Goal: Task Accomplishment & Management: Use online tool/utility

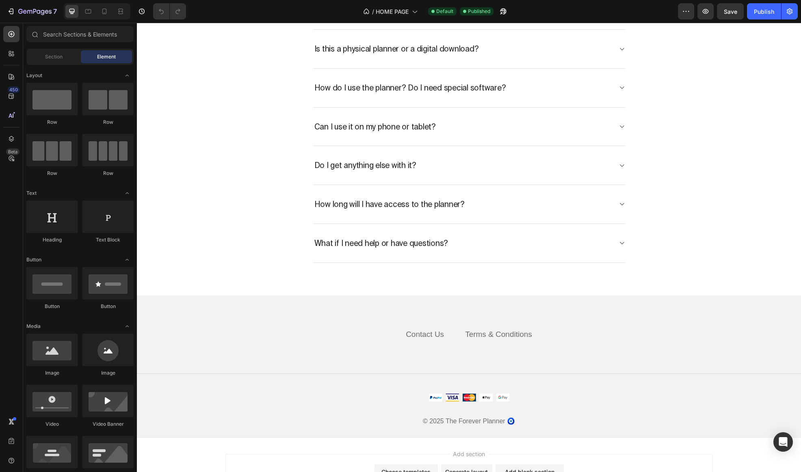
scroll to position [3983, 0]
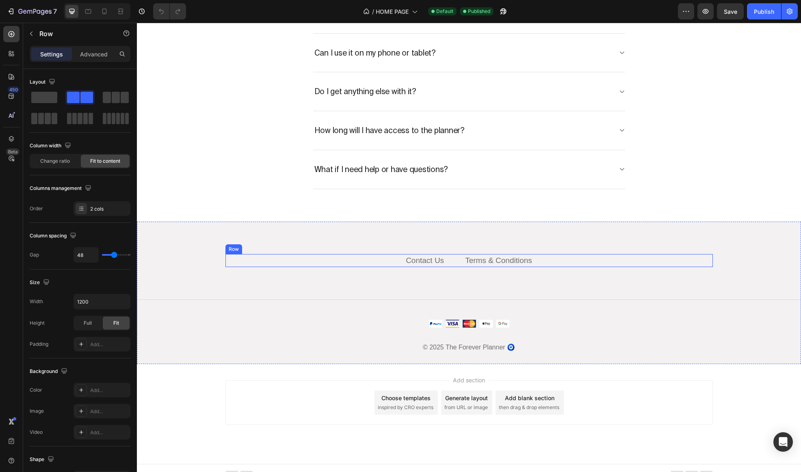
click at [454, 258] on div "Contact Us Text block Terms & Conditions Text block Row" at bounding box center [468, 260] width 487 height 13
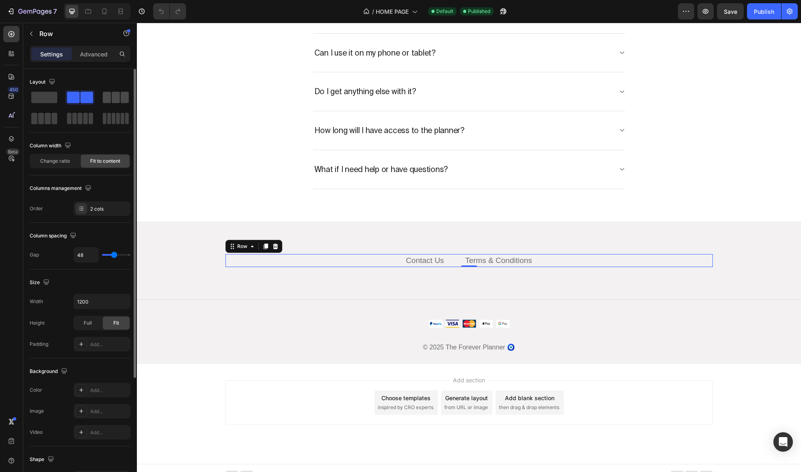
click at [109, 97] on span at bounding box center [107, 97] width 8 height 11
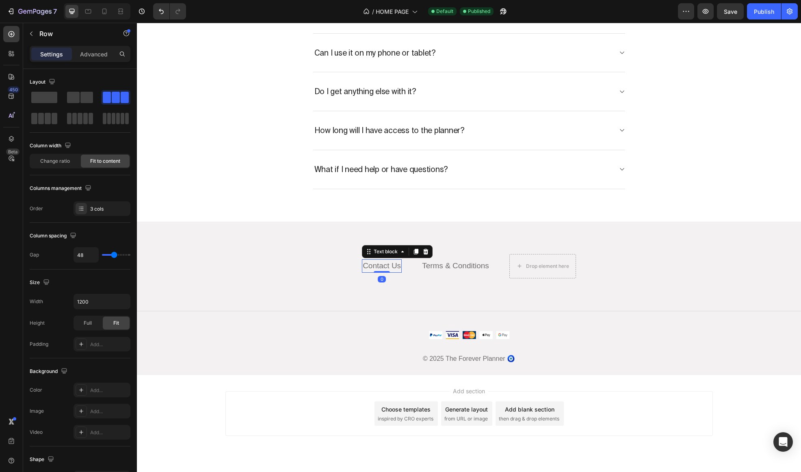
click at [381, 263] on link "Contact Us" at bounding box center [382, 265] width 38 height 9
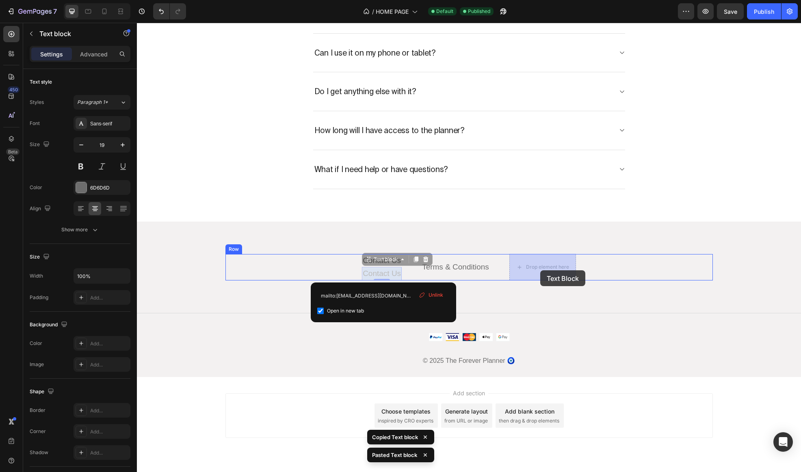
drag, startPoint x: 384, startPoint y: 273, endPoint x: 540, endPoint y: 270, distance: 156.0
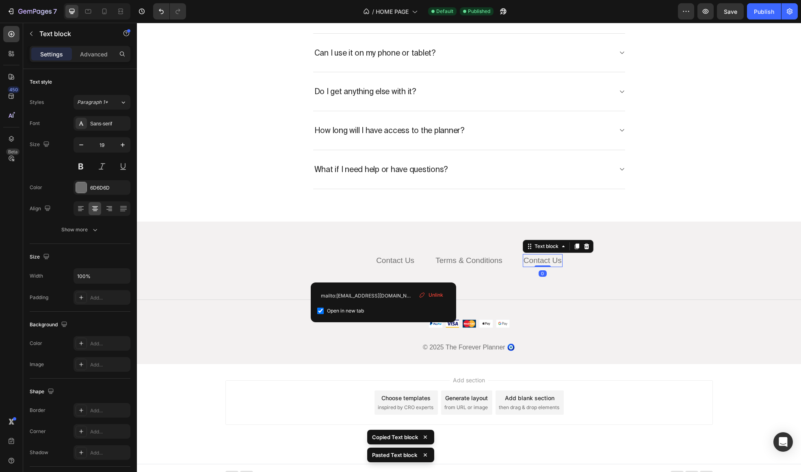
click at [535, 259] on link "Contact Us" at bounding box center [542, 260] width 38 height 9
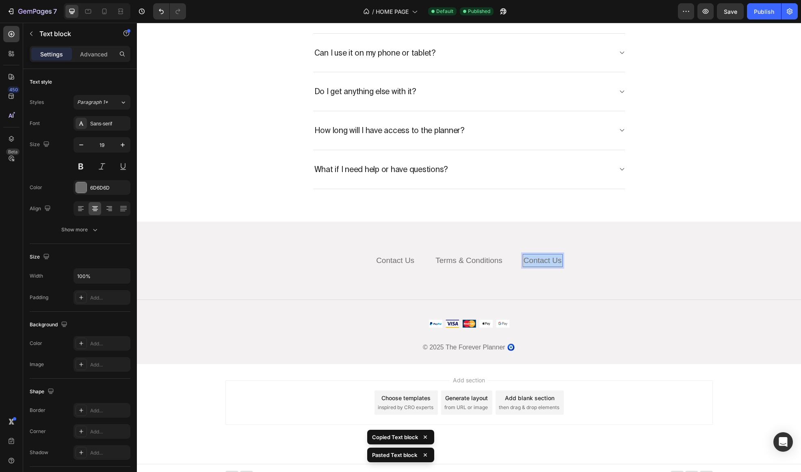
click at [535, 259] on link "Contact Us" at bounding box center [542, 260] width 38 height 9
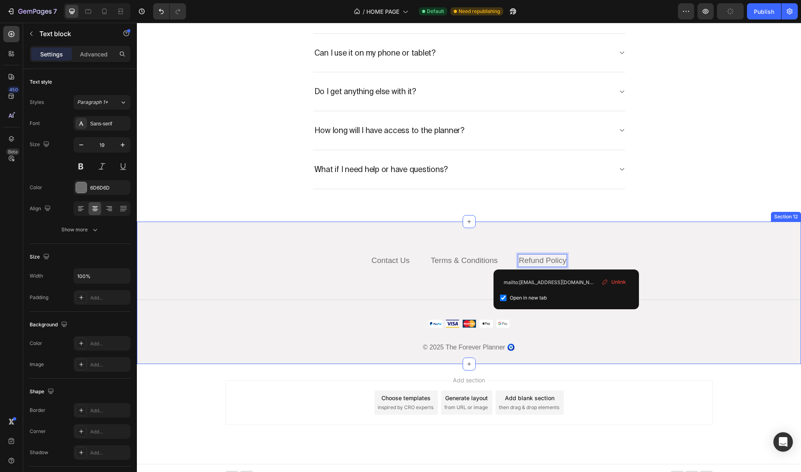
click at [605, 238] on div "Contact Us Text block Terms & Conditions Text block Refund Policy Text block 0 …" at bounding box center [469, 293] width 664 height 143
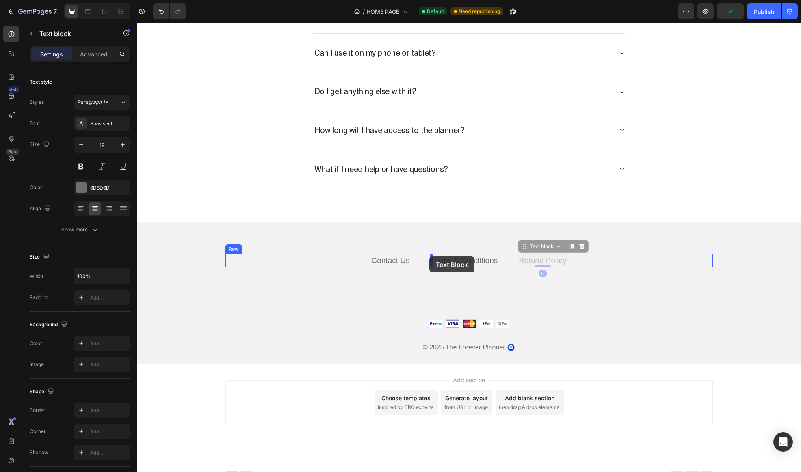
drag, startPoint x: 541, startPoint y: 260, endPoint x: 430, endPoint y: 257, distance: 111.3
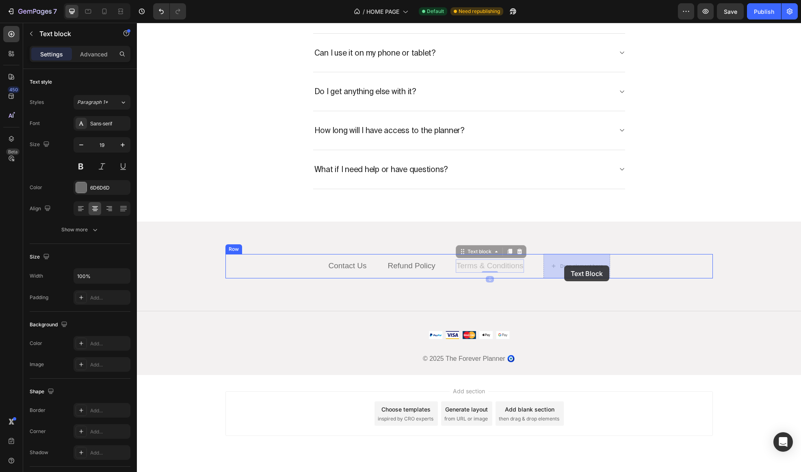
drag, startPoint x: 488, startPoint y: 268, endPoint x: 566, endPoint y: 265, distance: 77.2
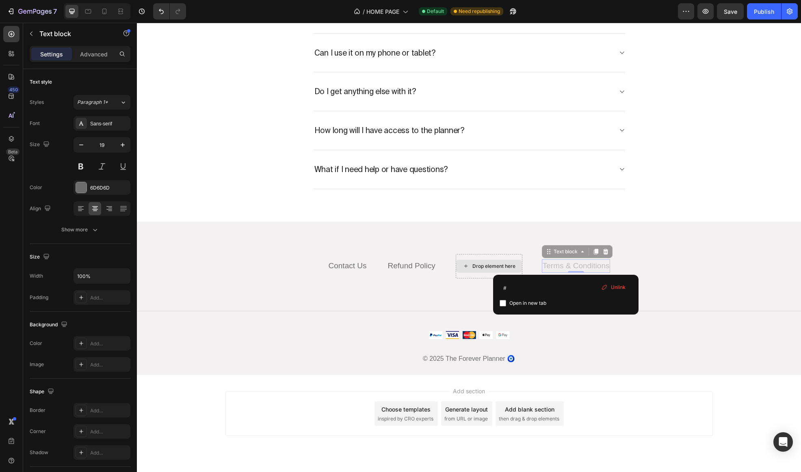
scroll to position [3978, 0]
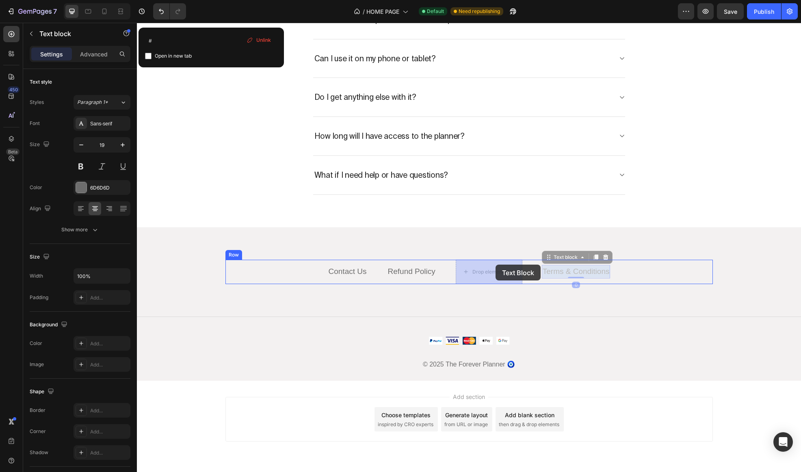
drag, startPoint x: 566, startPoint y: 265, endPoint x: 492, endPoint y: 266, distance: 73.5
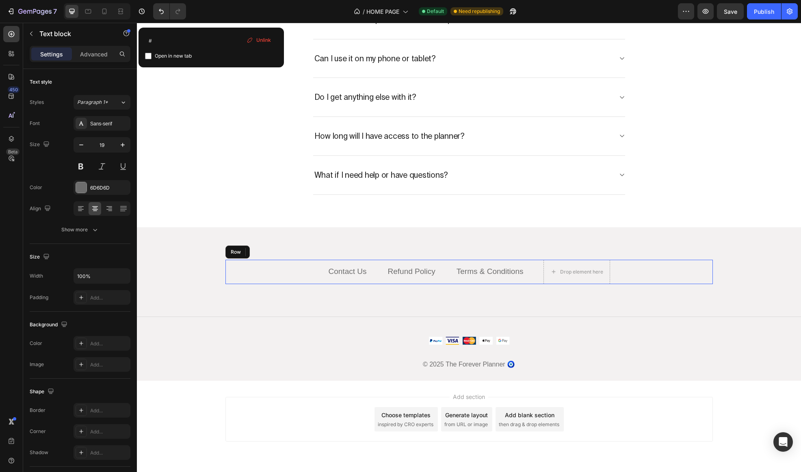
click at [443, 274] on div "Contact Us Text block Refund Policy Text block Terms & Conditions Text block 0 …" at bounding box center [468, 272] width 487 height 24
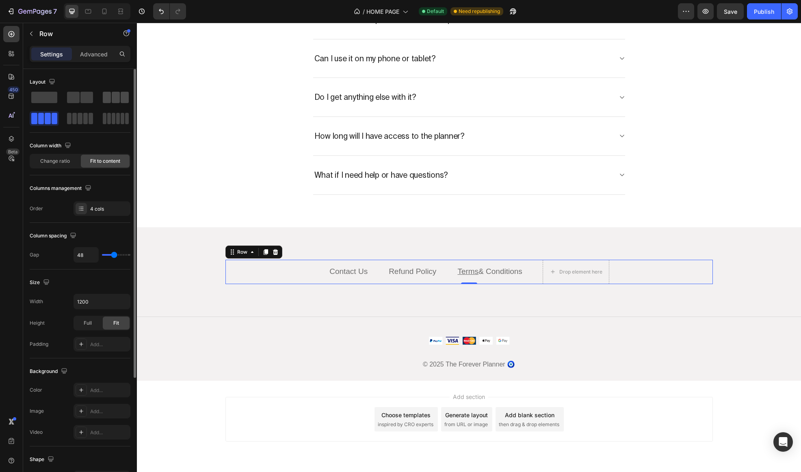
click at [115, 98] on span at bounding box center [116, 97] width 8 height 11
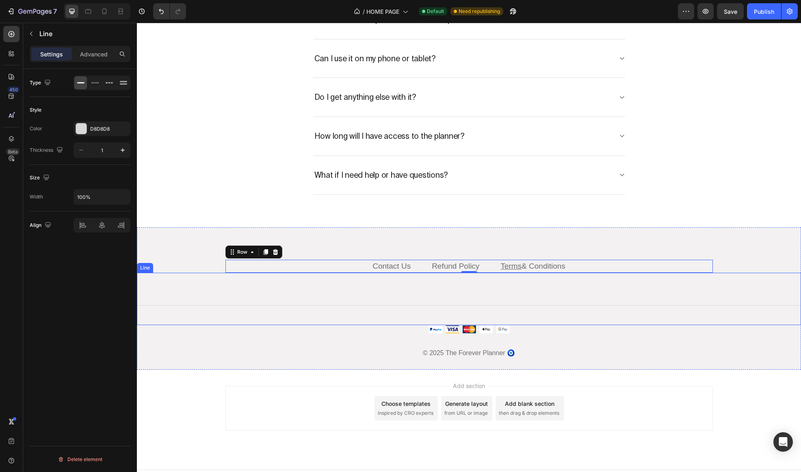
click at [434, 321] on div "Title Line" at bounding box center [469, 299] width 664 height 52
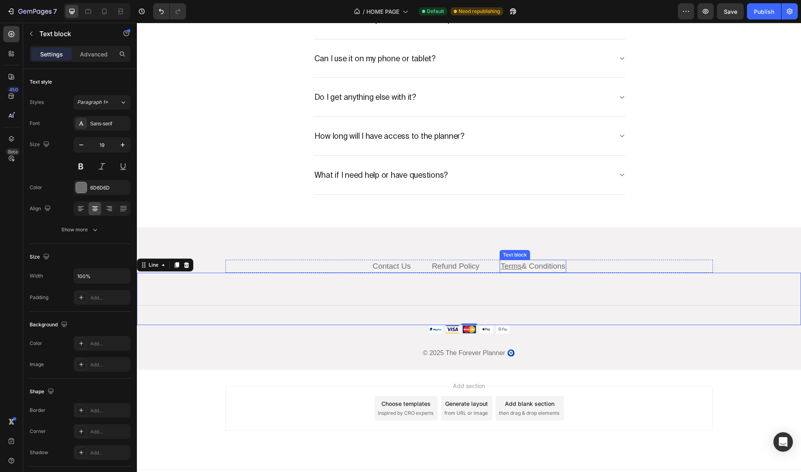
click at [511, 267] on u "Terms" at bounding box center [510, 266] width 21 height 9
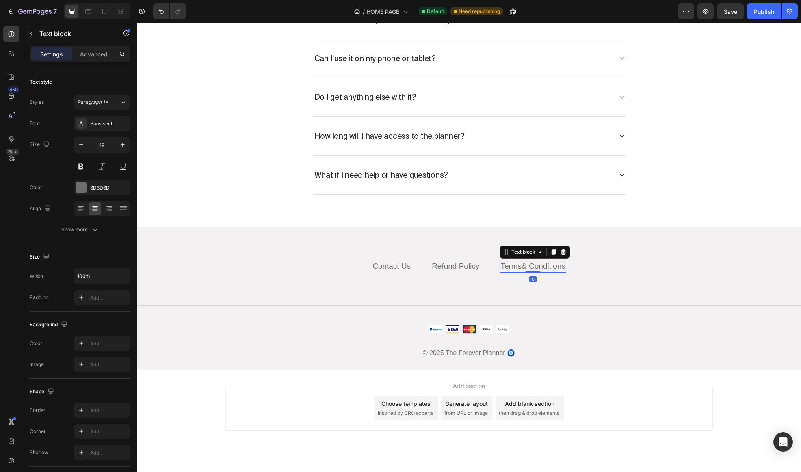
click at [511, 267] on u "Terms" at bounding box center [510, 266] width 21 height 9
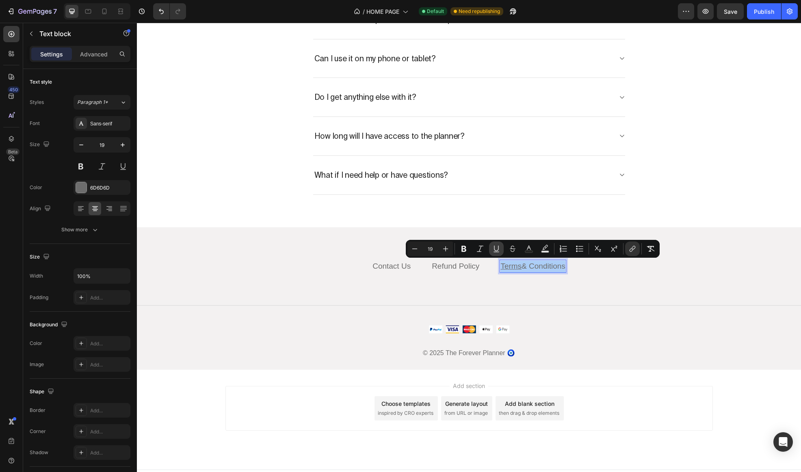
click at [495, 249] on icon "Editor contextual toolbar" at bounding box center [496, 249] width 8 height 8
click at [491, 320] on div "Title Line 0" at bounding box center [469, 299] width 664 height 52
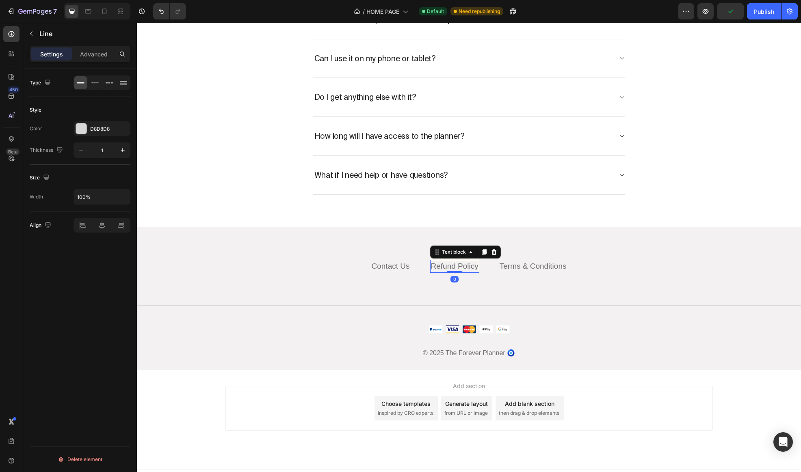
click at [452, 261] on p "Refund Policy" at bounding box center [455, 267] width 48 height 12
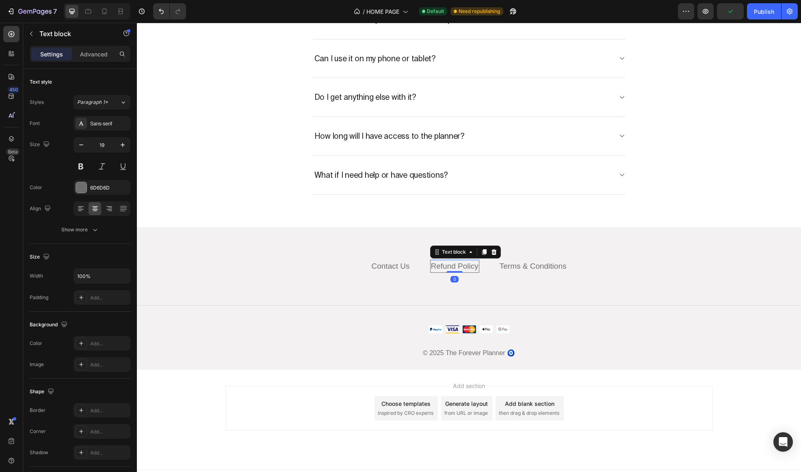
click at [452, 264] on link "Refund Policy" at bounding box center [455, 266] width 48 height 9
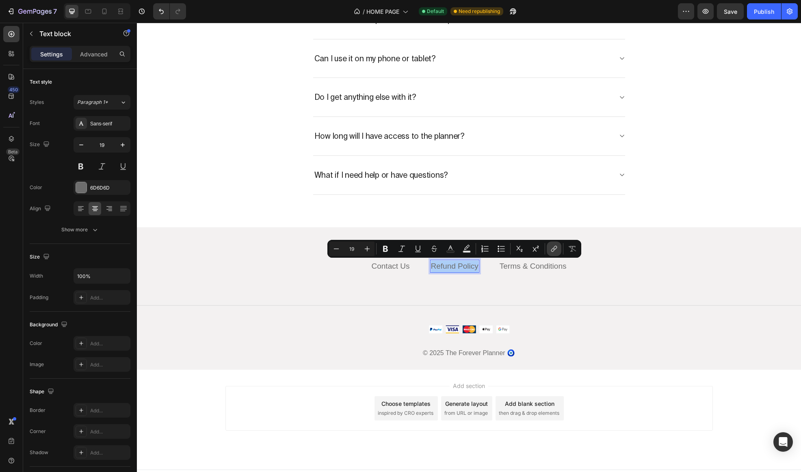
click at [549, 253] on button "link" at bounding box center [554, 249] width 15 height 15
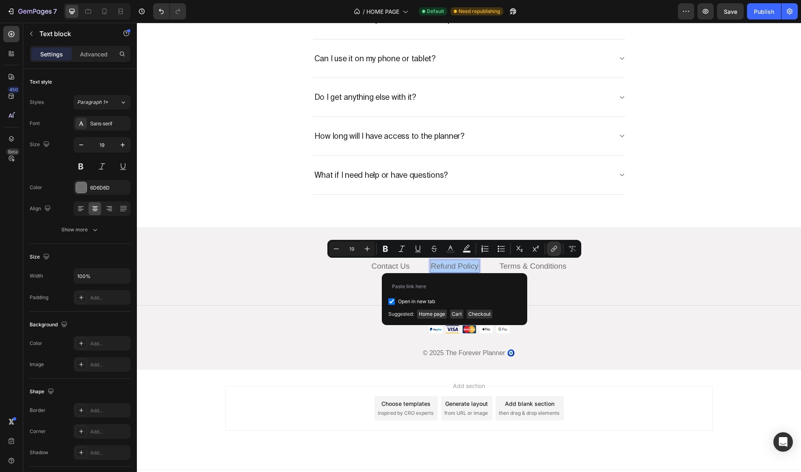
click at [408, 303] on span "Open in new tab" at bounding box center [416, 302] width 37 height 10
click at [418, 288] on input "Editor contextual toolbar" at bounding box center [454, 286] width 132 height 13
click at [412, 299] on span "Open in new tab" at bounding box center [416, 302] width 37 height 10
checkbox input "true"
click at [430, 285] on input "Editor contextual toolbar" at bounding box center [454, 286] width 132 height 13
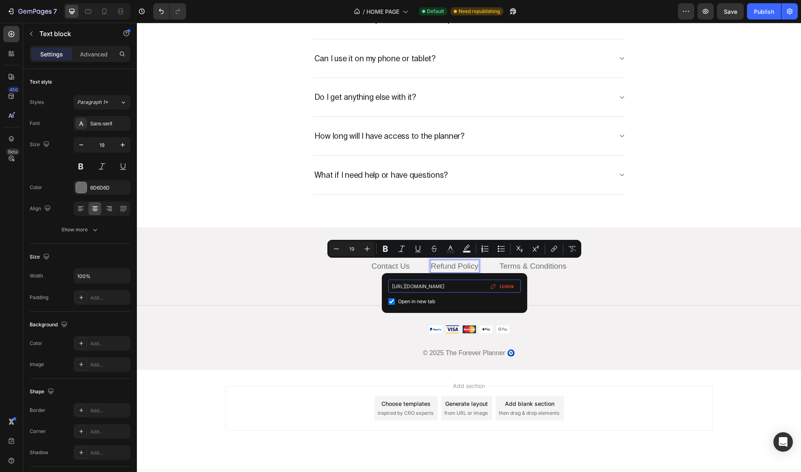
scroll to position [0, 24]
type input "[URL][DOMAIN_NAME]"
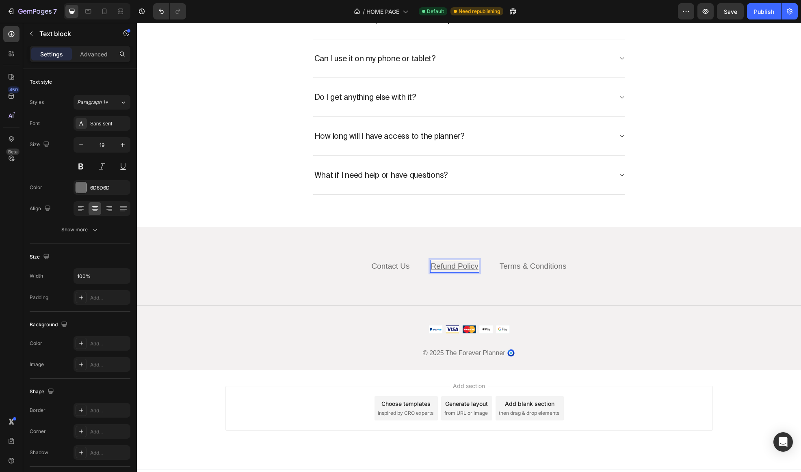
type input "19"
click at [457, 265] on u "Refund Policy" at bounding box center [455, 266] width 48 height 9
click at [473, 281] on div "Title Line" at bounding box center [469, 299] width 664 height 52
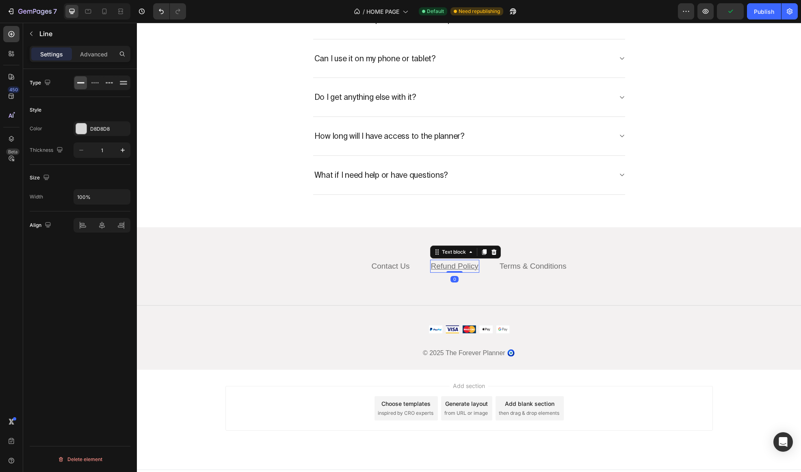
click at [462, 267] on u "Refund Policy" at bounding box center [455, 266] width 48 height 9
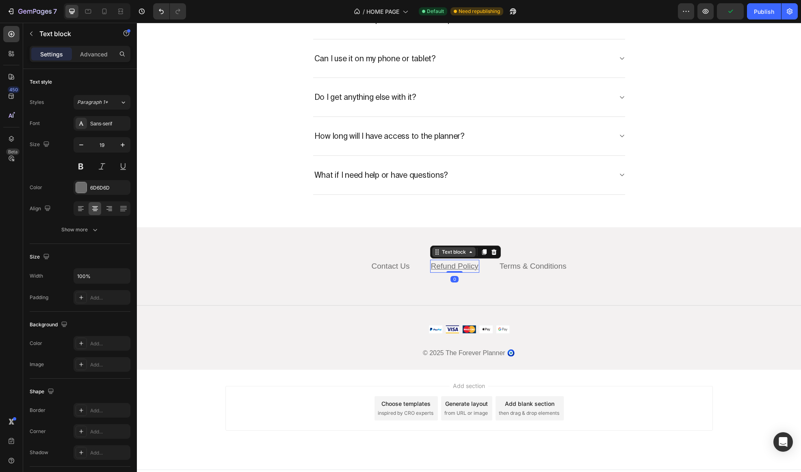
click at [461, 252] on div "Text block" at bounding box center [453, 252] width 27 height 7
click at [458, 267] on u "Refund Policy" at bounding box center [455, 266] width 48 height 9
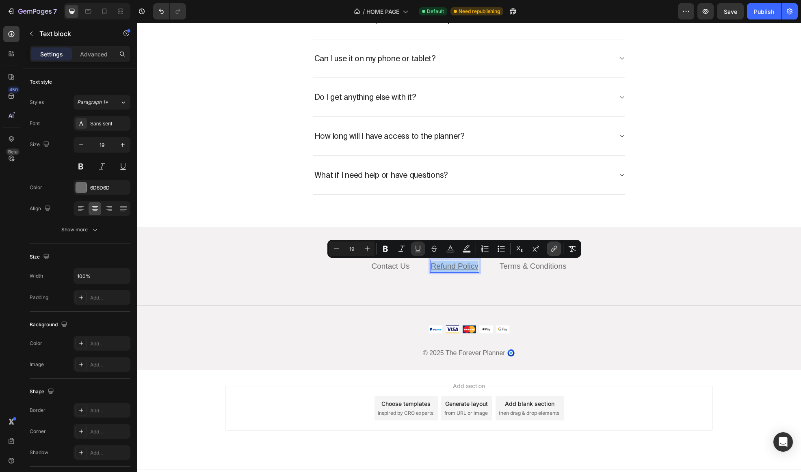
click at [555, 252] on icon "Editor contextual toolbar" at bounding box center [554, 249] width 8 height 8
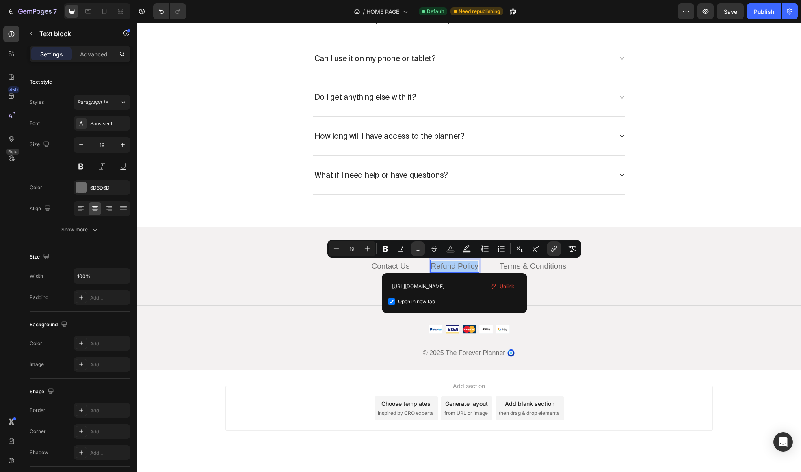
type input "[URL][DOMAIN_NAME]"
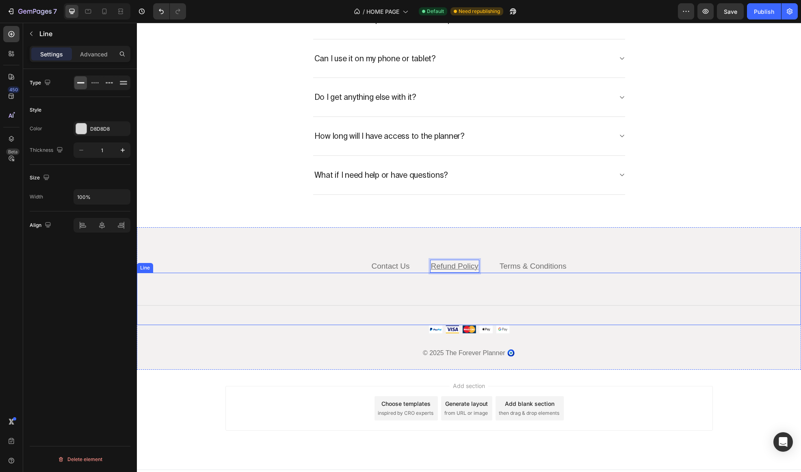
click at [420, 293] on div "Title Line" at bounding box center [469, 299] width 664 height 52
click at [398, 263] on link "Contact Us" at bounding box center [391, 266] width 38 height 9
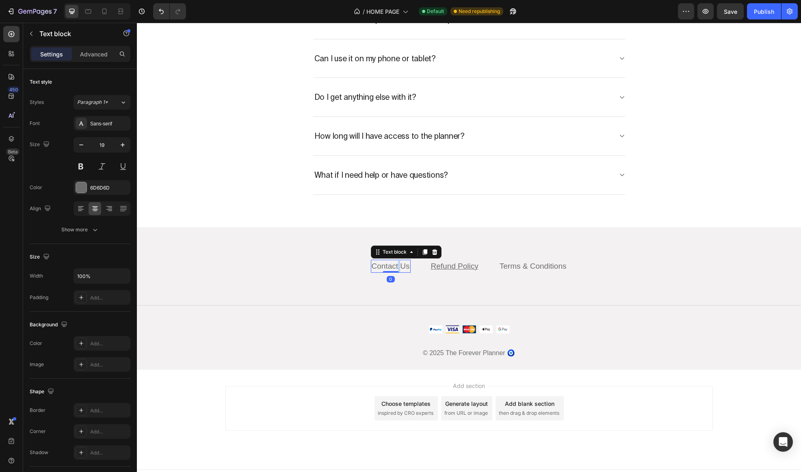
click at [398, 263] on link "Contact Us" at bounding box center [391, 266] width 38 height 9
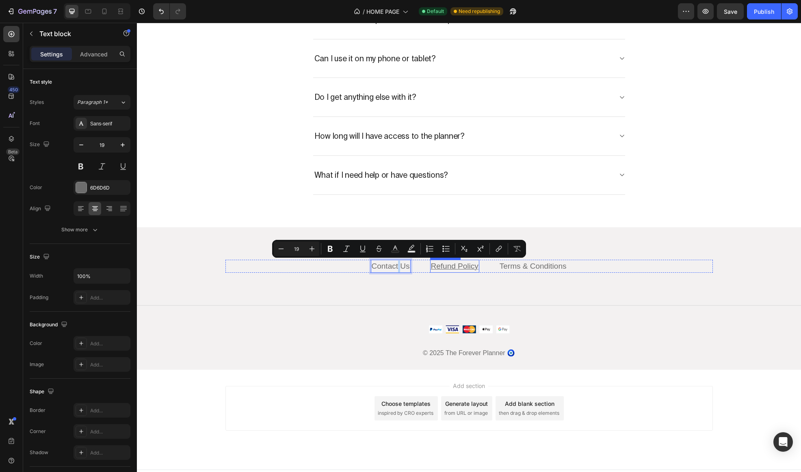
click at [450, 264] on u "Refund Policy" at bounding box center [455, 266] width 48 height 9
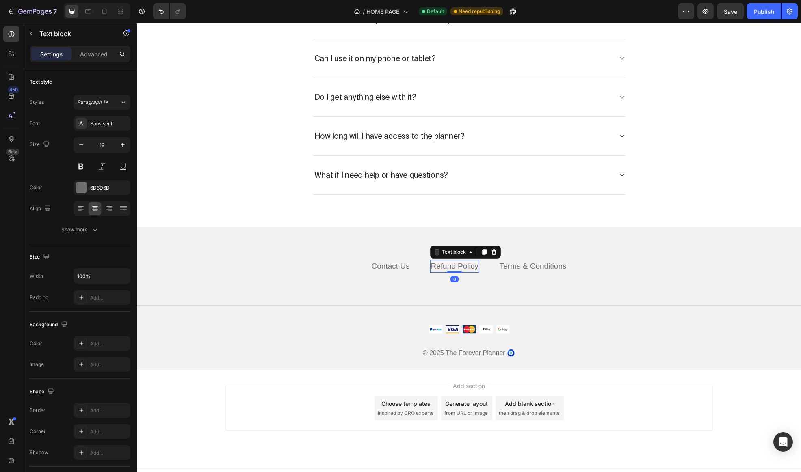
click at [450, 264] on u "Refund Policy" at bounding box center [455, 266] width 48 height 9
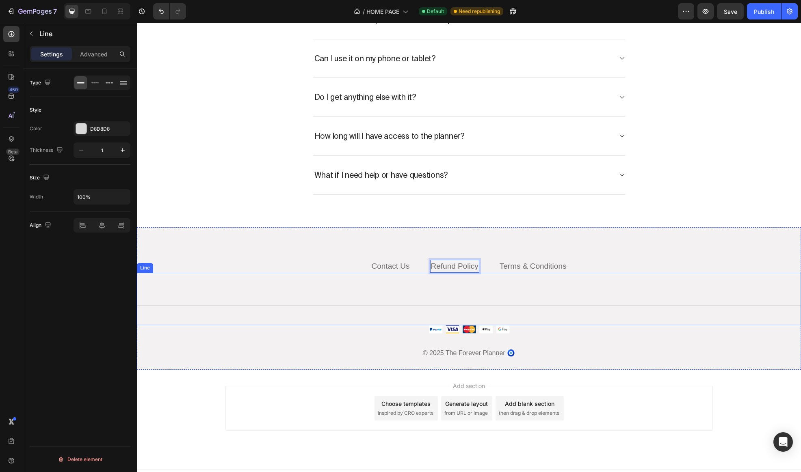
click at [428, 289] on div "Title Line" at bounding box center [469, 299] width 664 height 52
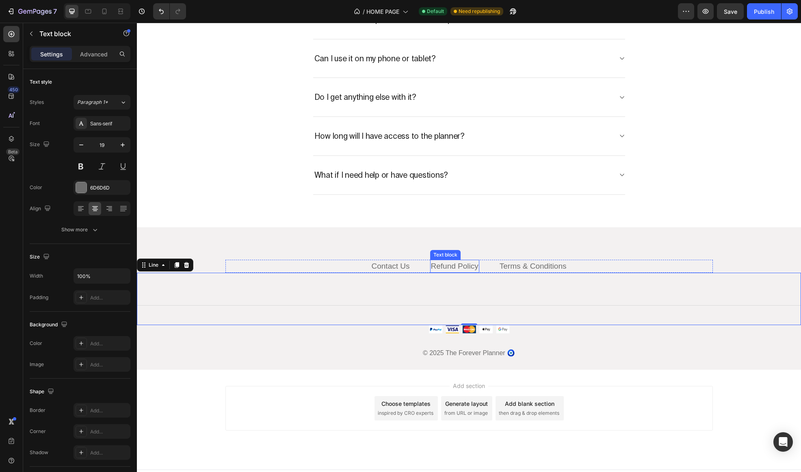
click at [454, 261] on p "Refund Policy" at bounding box center [455, 267] width 48 height 12
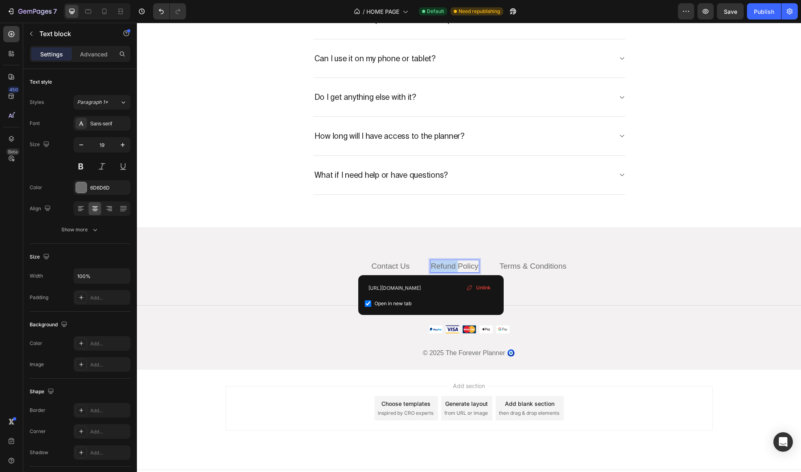
click at [459, 266] on link "Refund Policy" at bounding box center [455, 266] width 48 height 9
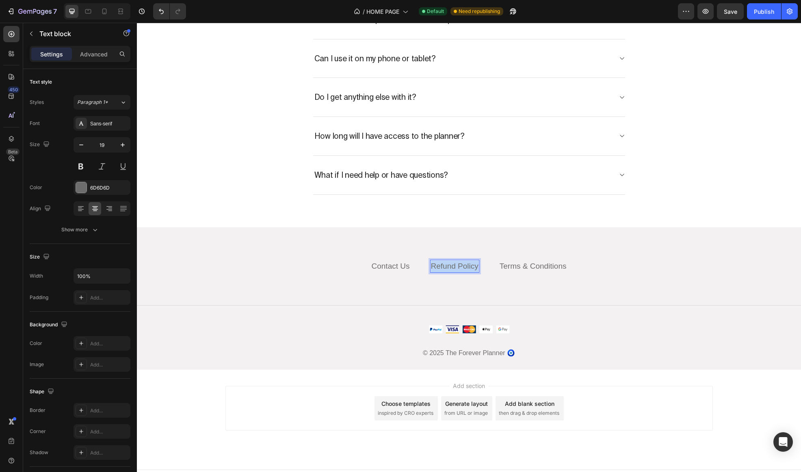
click at [459, 266] on link "Refund Policy" at bounding box center [455, 266] width 48 height 9
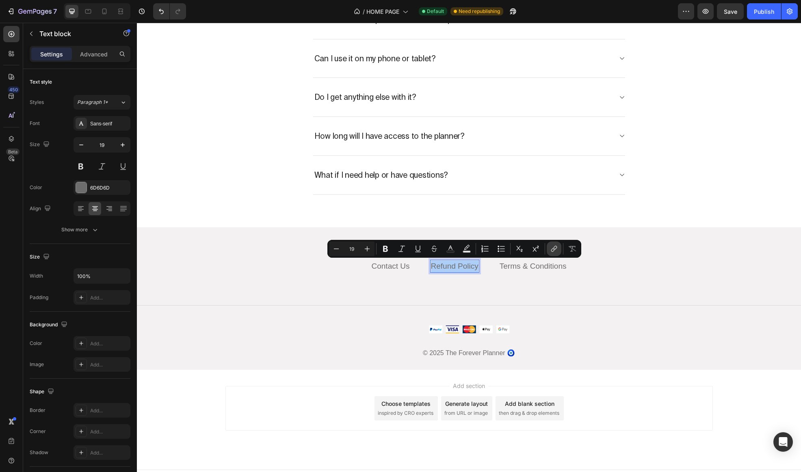
click at [553, 249] on icon "Editor contextual toolbar" at bounding box center [555, 248] width 4 height 4
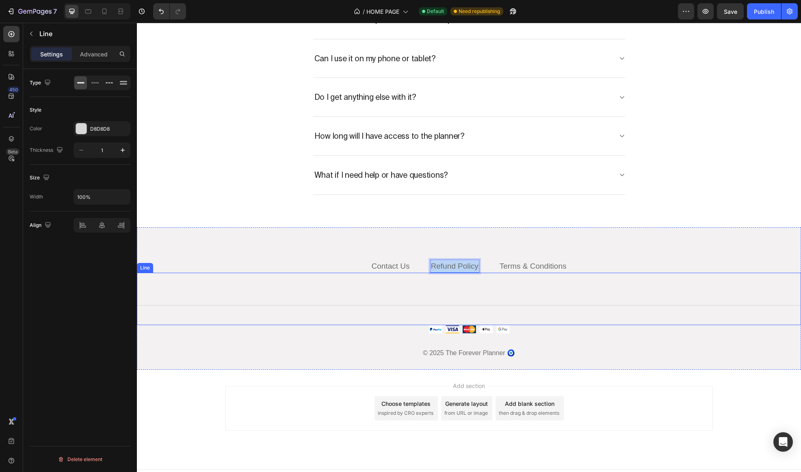
click at [579, 320] on div "Title Line" at bounding box center [469, 299] width 664 height 52
click at [767, 17] on button "Publish" at bounding box center [764, 11] width 34 height 16
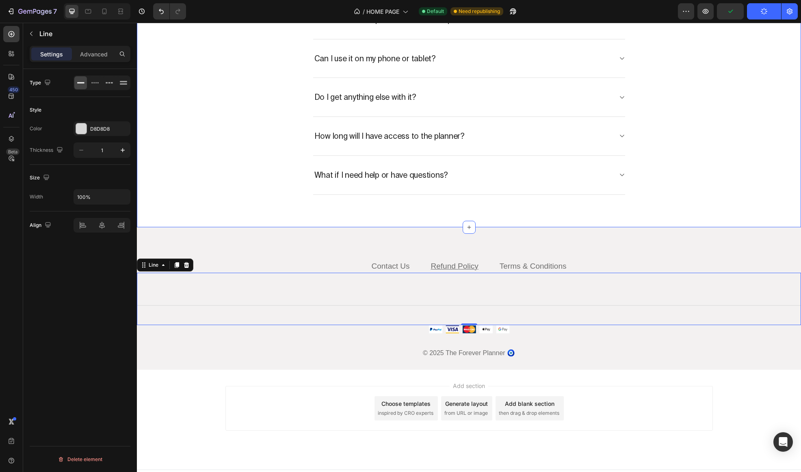
click at [728, 85] on div "Frequently asked questions Heading Title Line Is this beginner-friendly? When w…" at bounding box center [469, 18] width 652 height 354
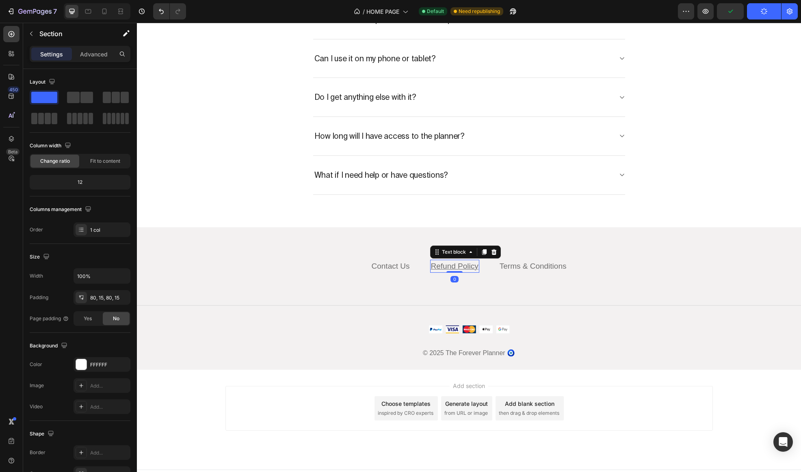
click at [454, 266] on u "Refund Policy" at bounding box center [455, 266] width 48 height 9
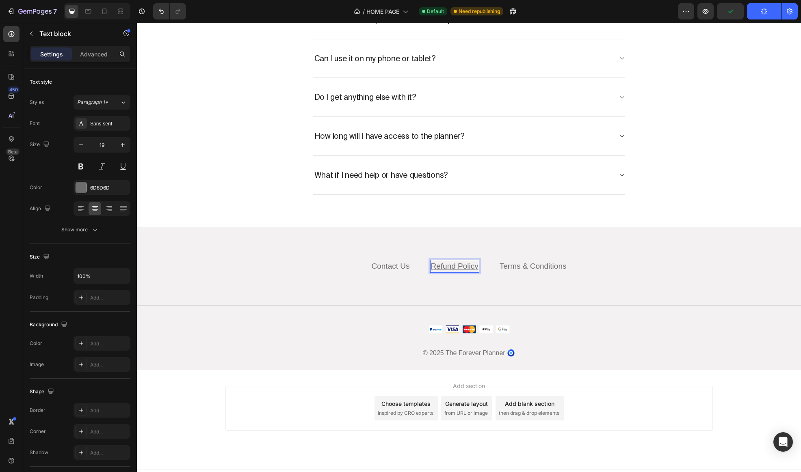
click at [454, 266] on u "Refund Policy" at bounding box center [455, 266] width 48 height 9
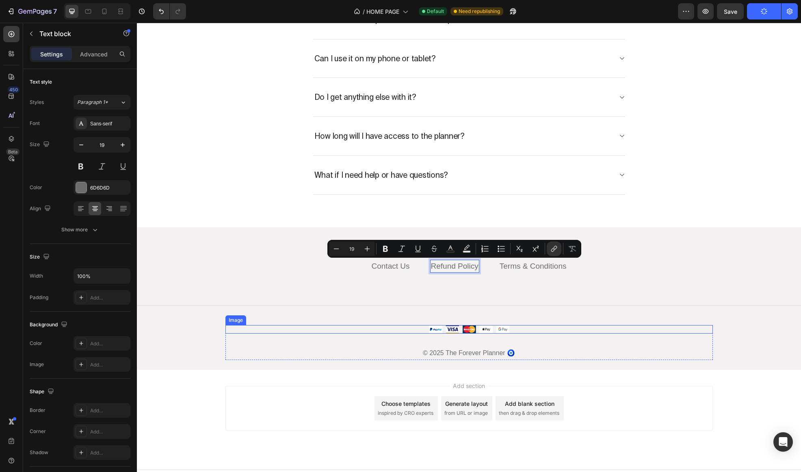
click at [609, 326] on div at bounding box center [468, 329] width 487 height 9
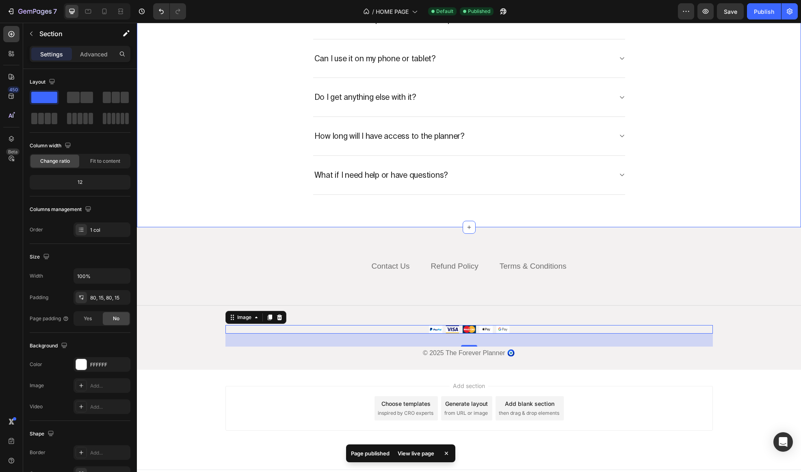
click at [728, 71] on div "Frequently asked questions Heading Title Line Is this beginner-friendly? When w…" at bounding box center [469, 18] width 652 height 354
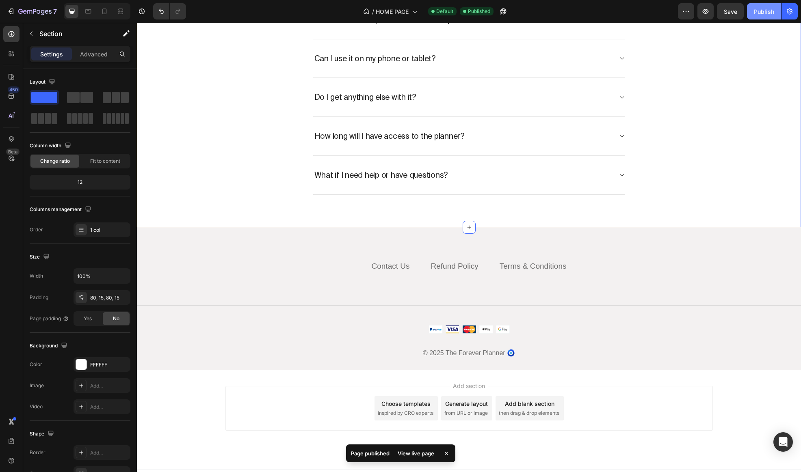
click at [758, 16] on button "Publish" at bounding box center [764, 11] width 34 height 16
